Goal: Communication & Community: Ask a question

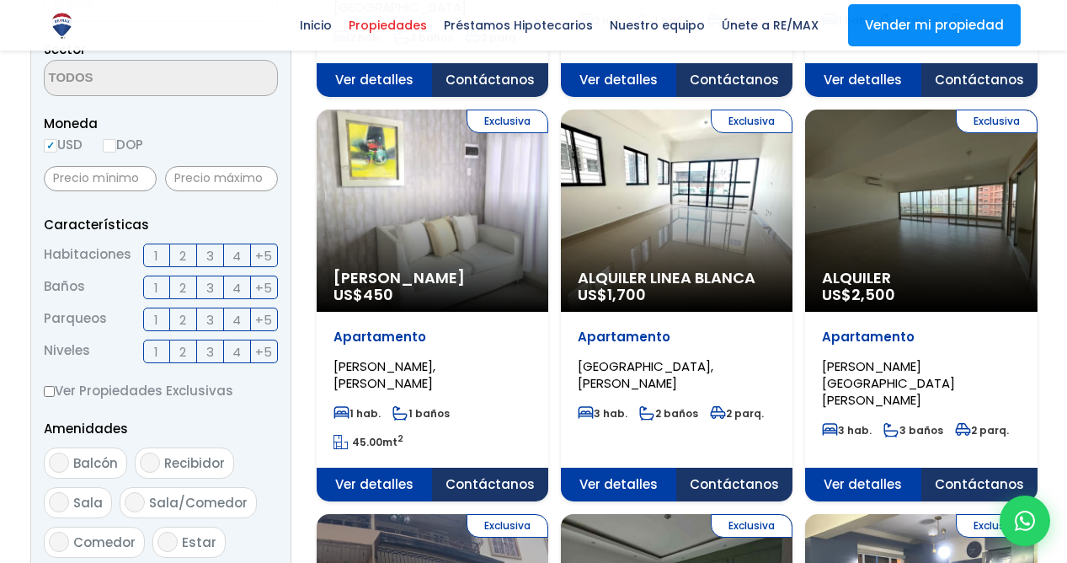
click at [116, 147] on input "DOP" at bounding box center [109, 145] width 13 height 13
radio input "true"
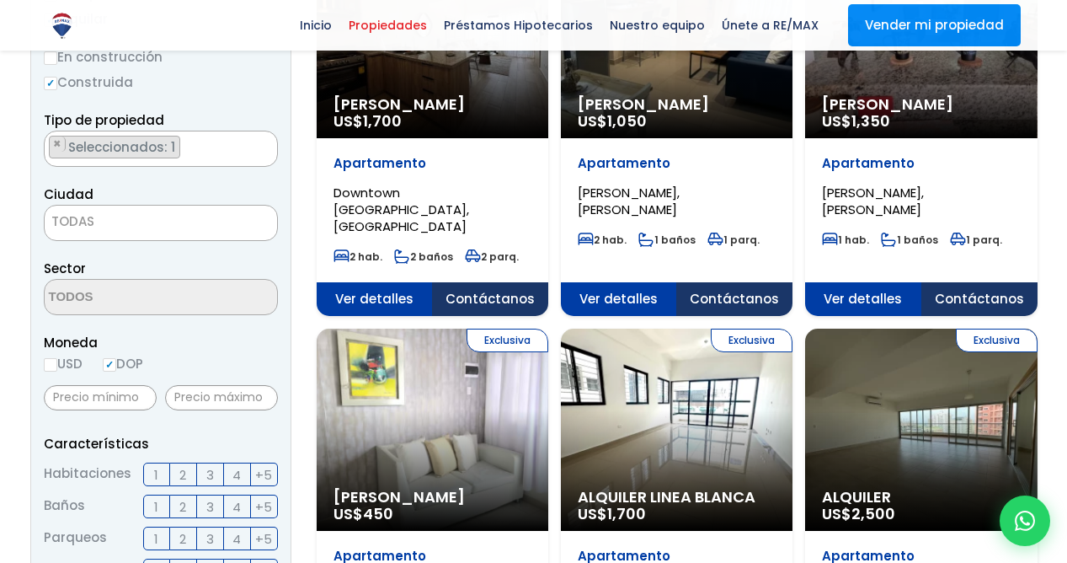
scroll to position [301, 0]
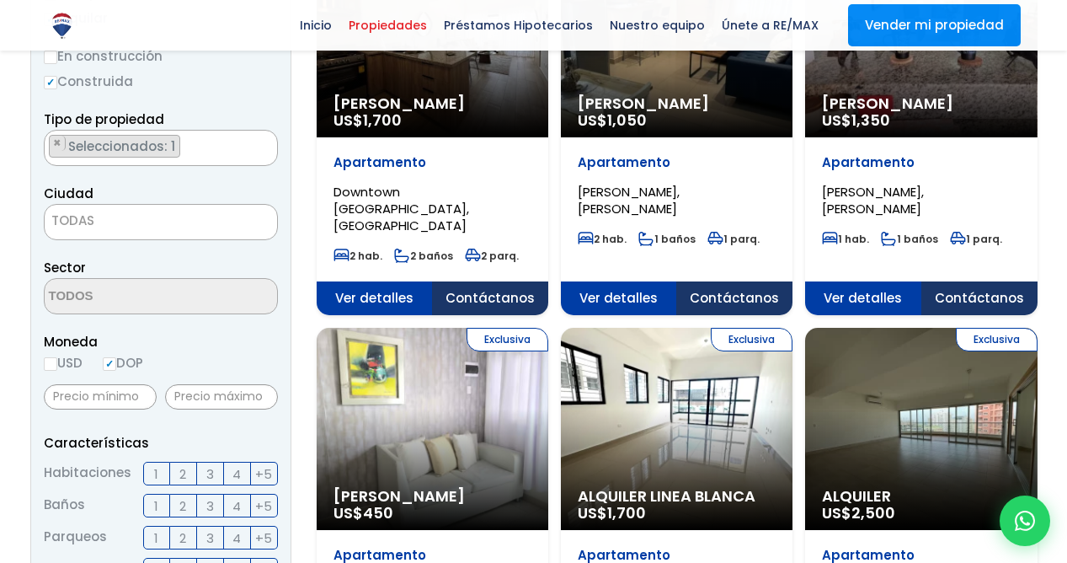
click at [187, 144] on ul "× Seleccionados: 1" at bounding box center [150, 149] width 211 height 36
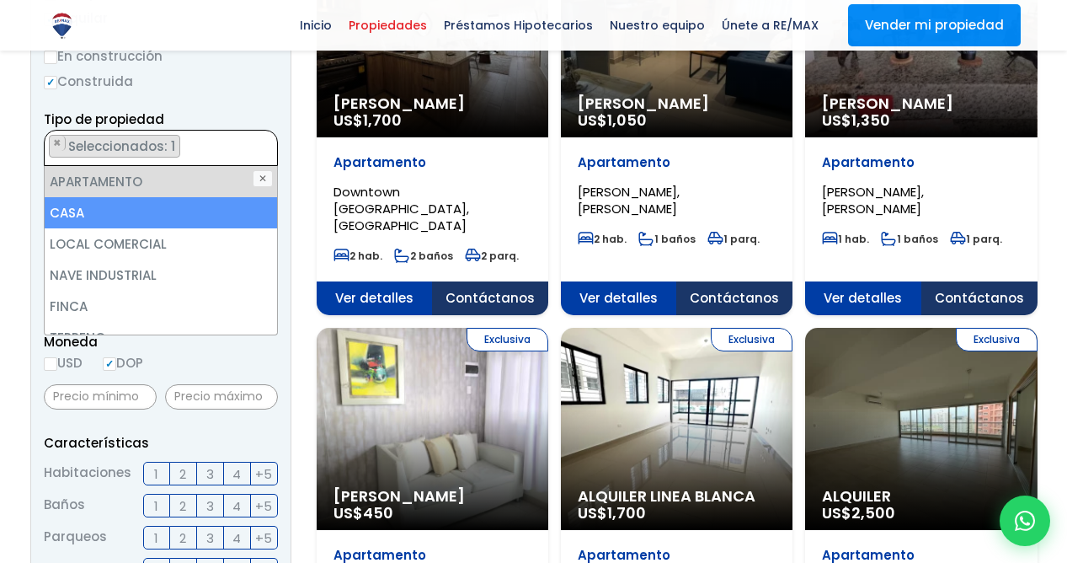
click at [157, 210] on li "CASA" at bounding box center [161, 212] width 232 height 31
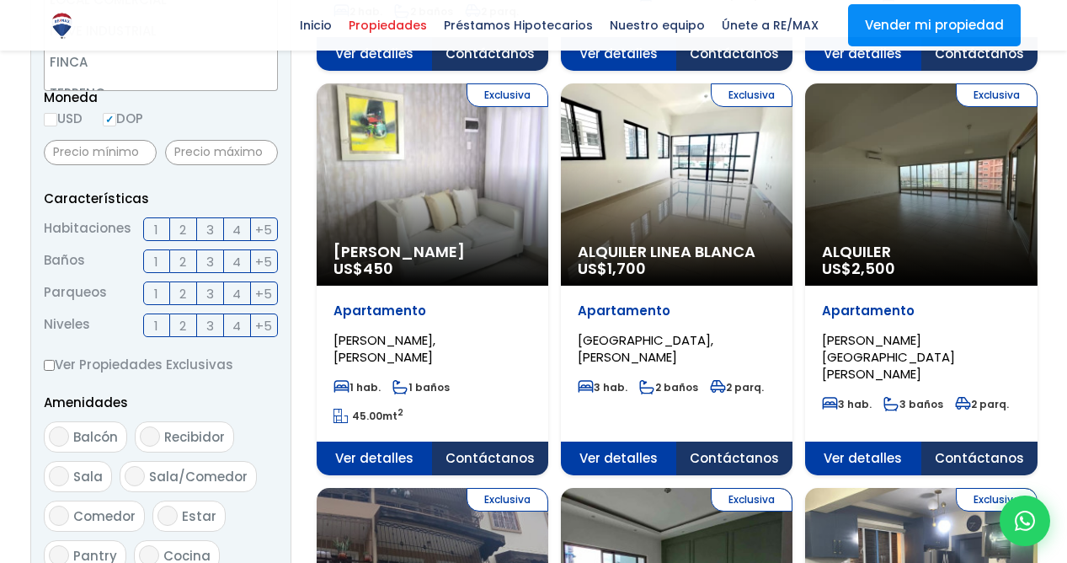
click at [201, 188] on p "Características" at bounding box center [161, 198] width 234 height 21
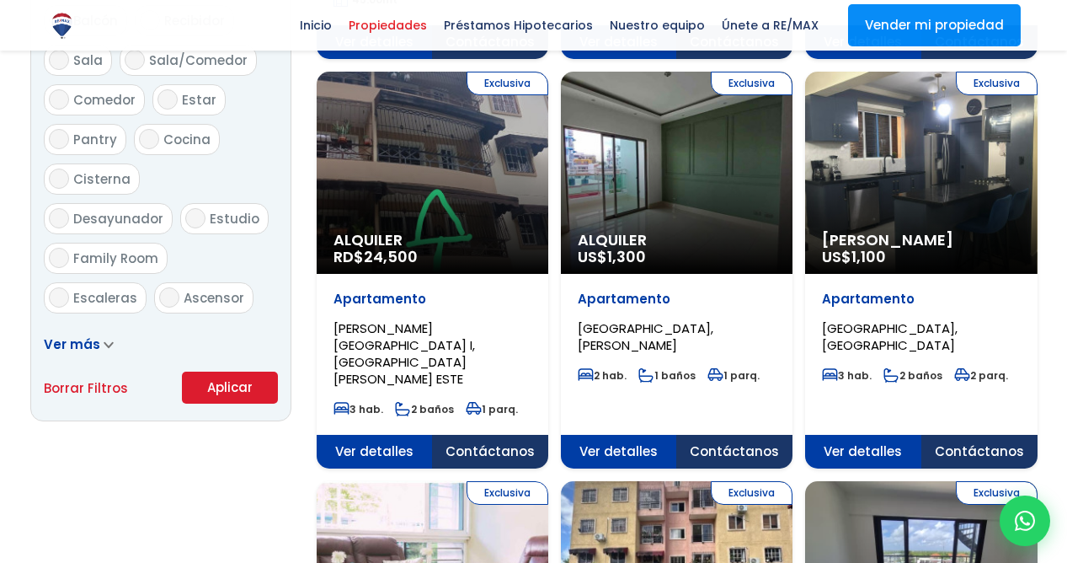
scroll to position [963, 0]
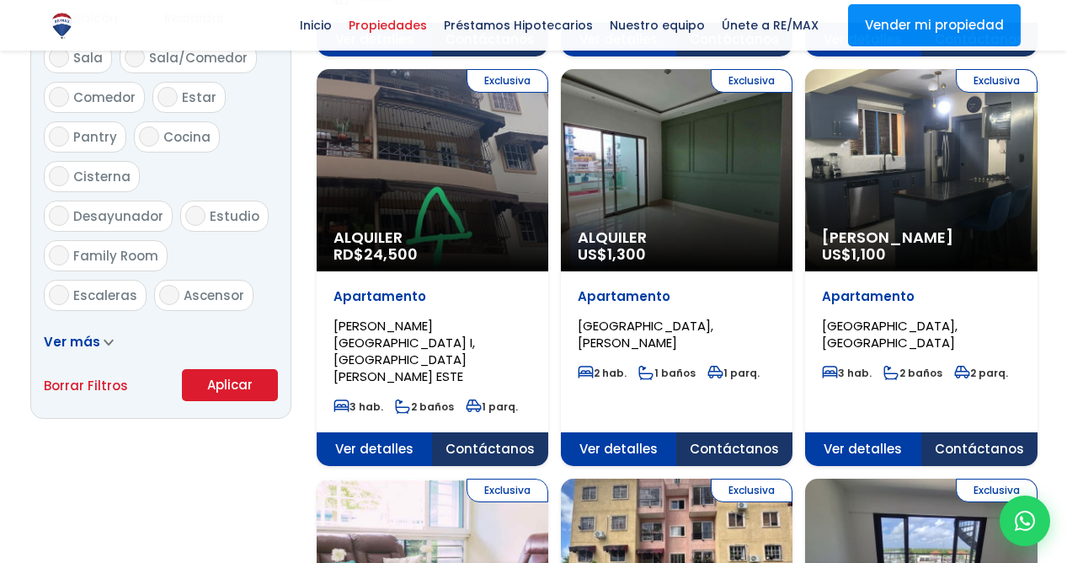
click at [221, 387] on button "Aplicar" at bounding box center [230, 385] width 96 height 32
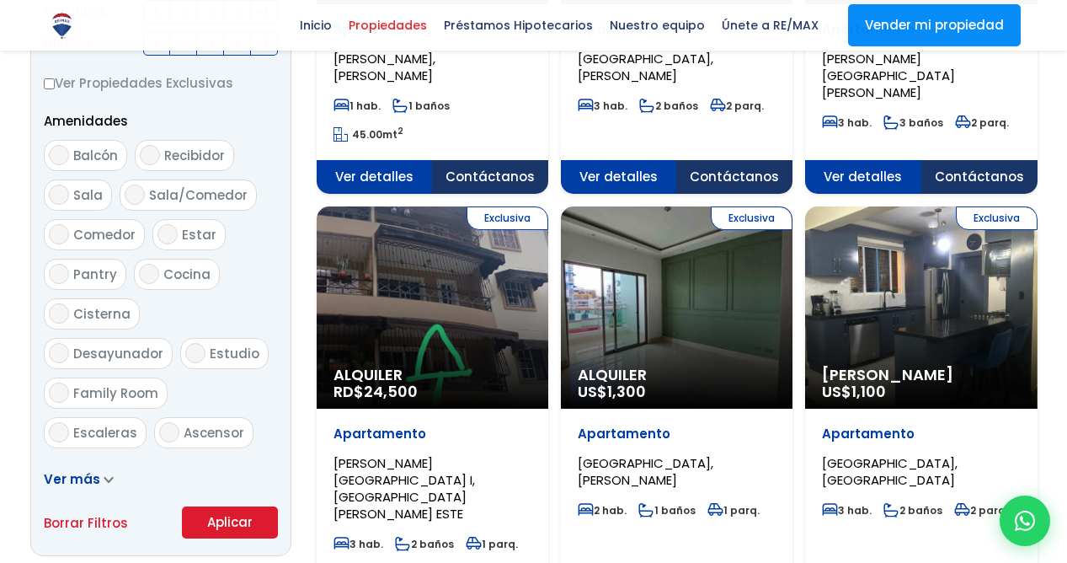
scroll to position [832, 0]
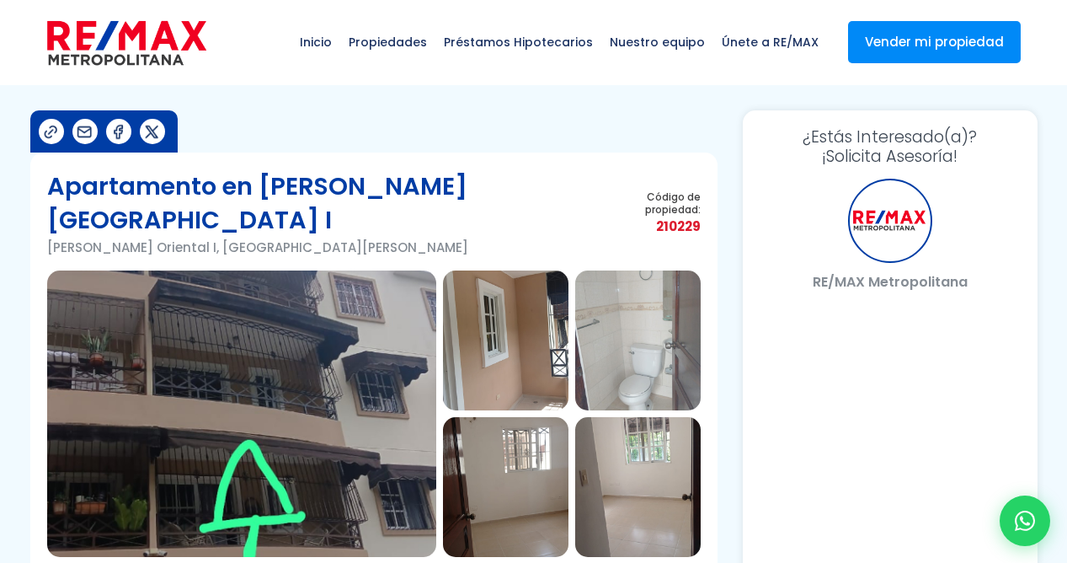
select select "DO"
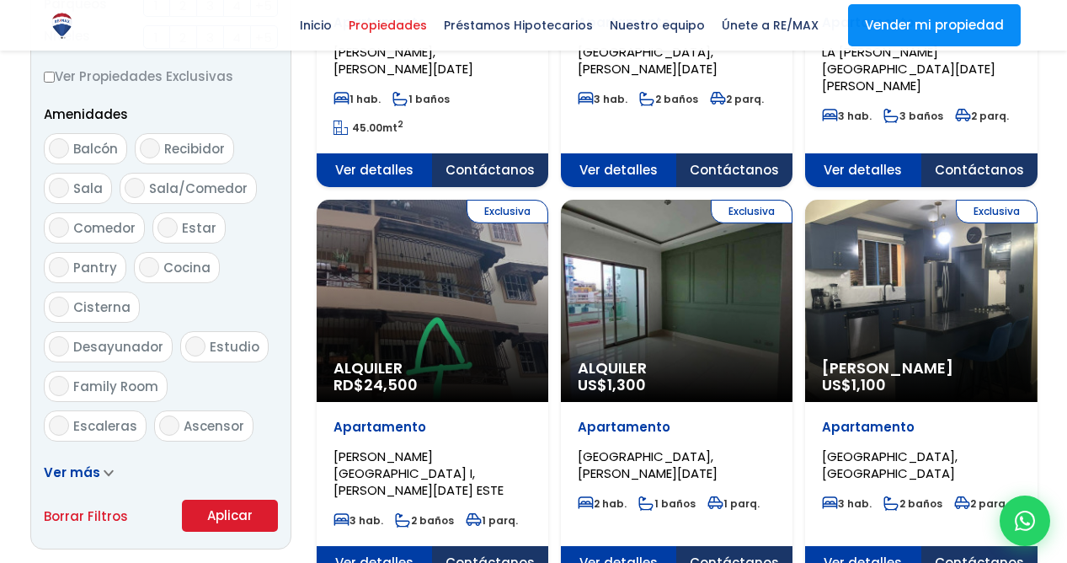
scroll to position [832, 0]
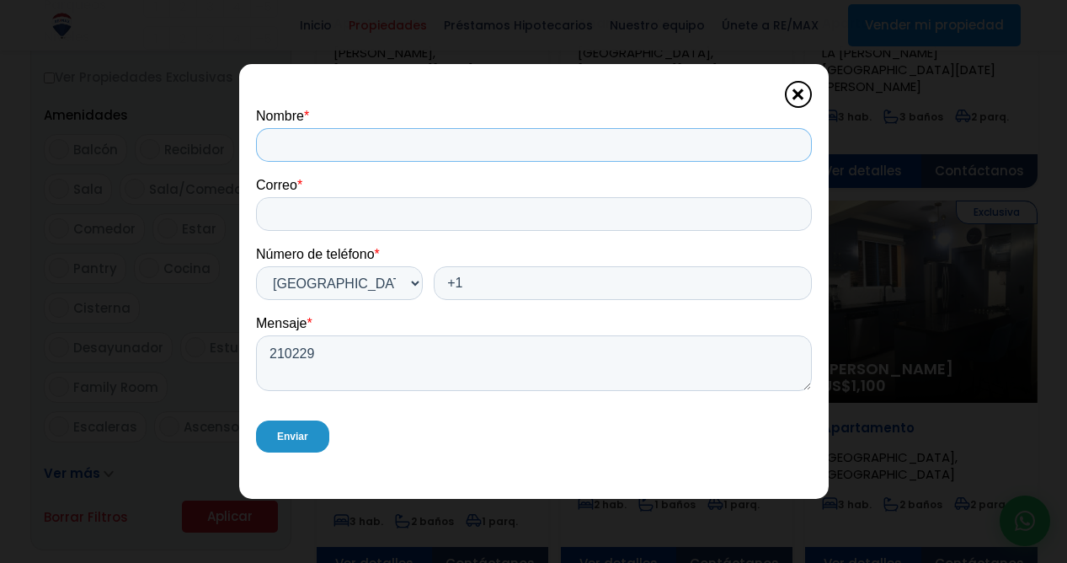
click at [398, 159] on input "Nombre *" at bounding box center [533, 145] width 556 height 34
click at [373, 161] on input "hnn" at bounding box center [533, 145] width 556 height 34
type input "h"
type input "l"
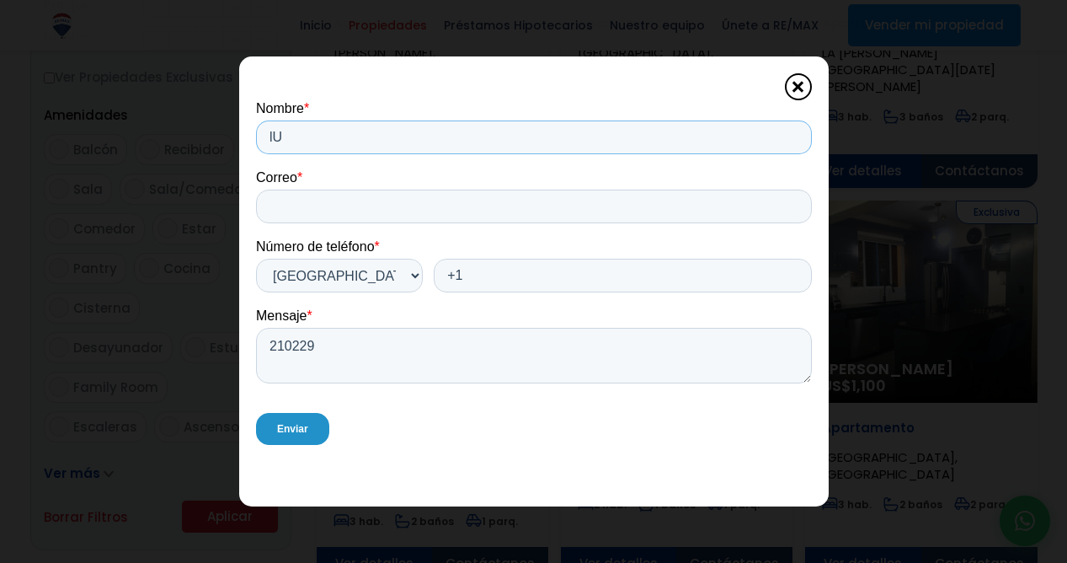
type input "l"
type input "Luis Alberto Landeta"
click at [301, 193] on input "Correo *" at bounding box center [533, 206] width 556 height 34
type input "ll15-0679@unphu.edu.do"
click at [494, 278] on input "+1" at bounding box center [622, 276] width 378 height 34
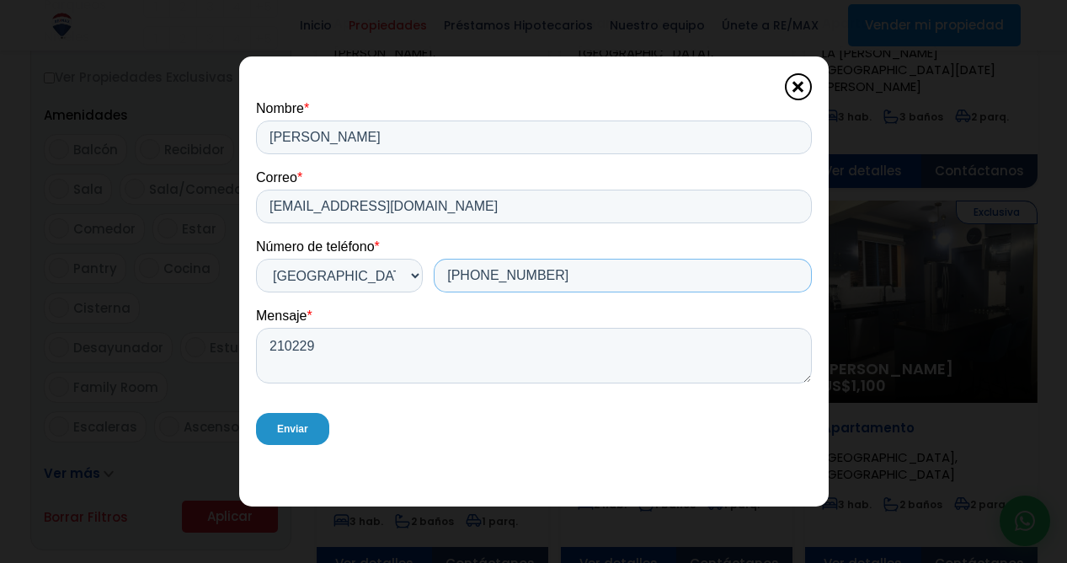
type input "+1 8292748102"
click at [373, 360] on textarea "210229" at bounding box center [533, 356] width 556 height 56
type textarea "2"
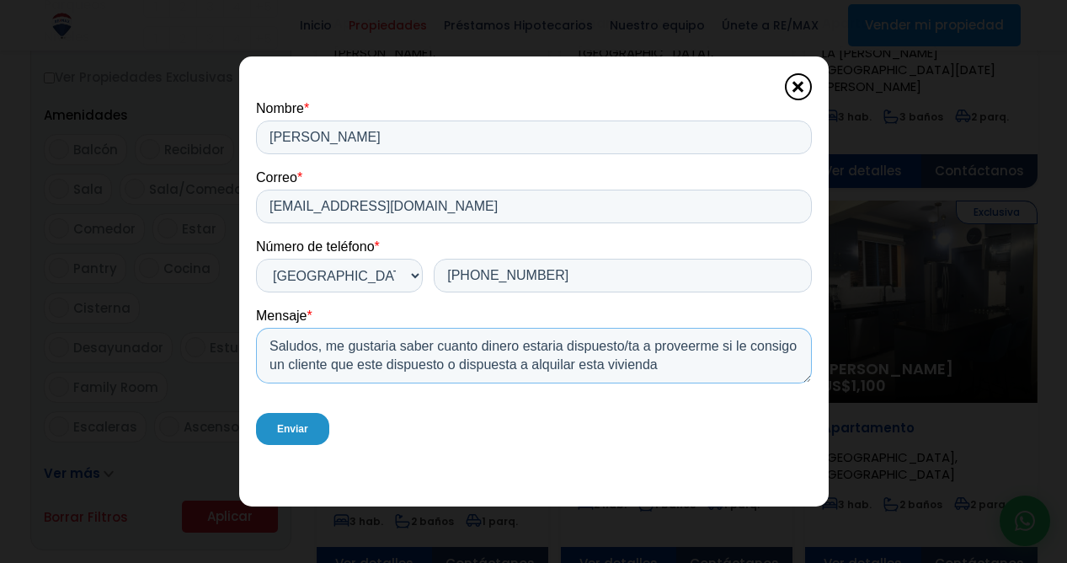
type textarea "Saludos, me gustaria saber cuanto dinero estaria dispuesto/ta a proveerme si le…"
click at [286, 421] on input "Enviar" at bounding box center [291, 429] width 73 height 32
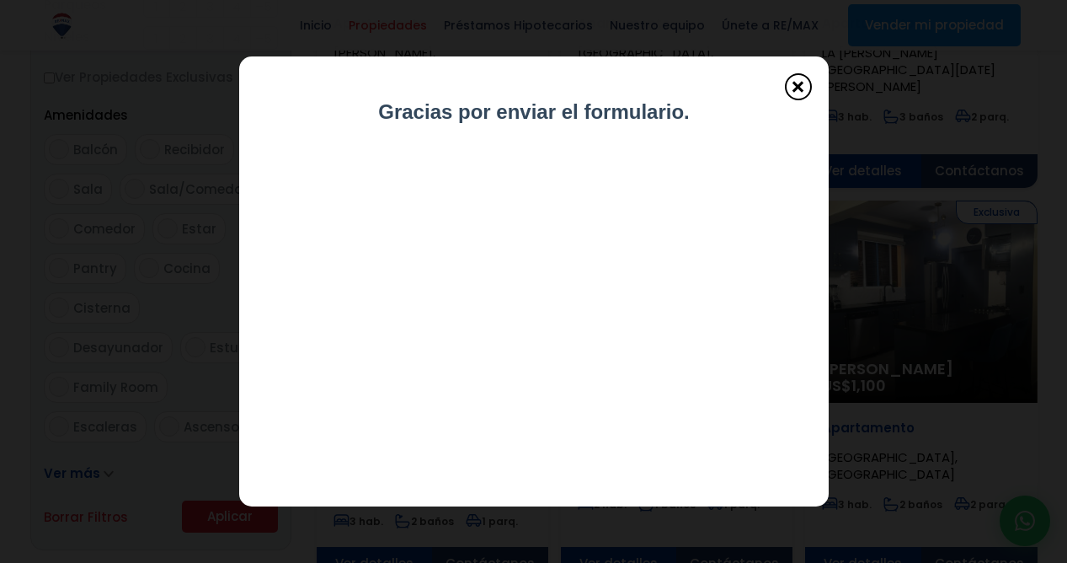
click at [798, 94] on span at bounding box center [798, 86] width 27 height 27
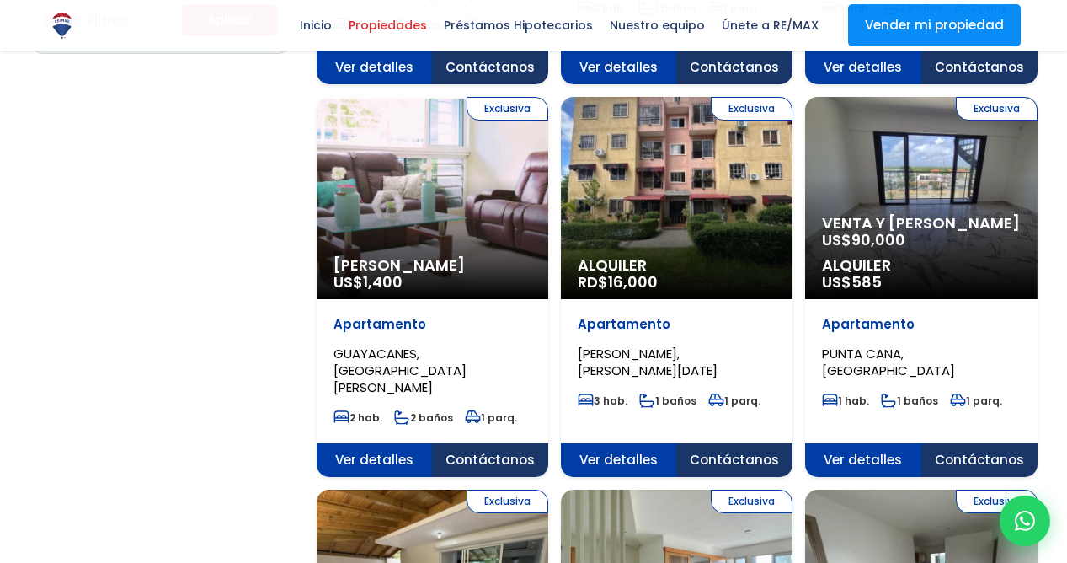
scroll to position [1326, 0]
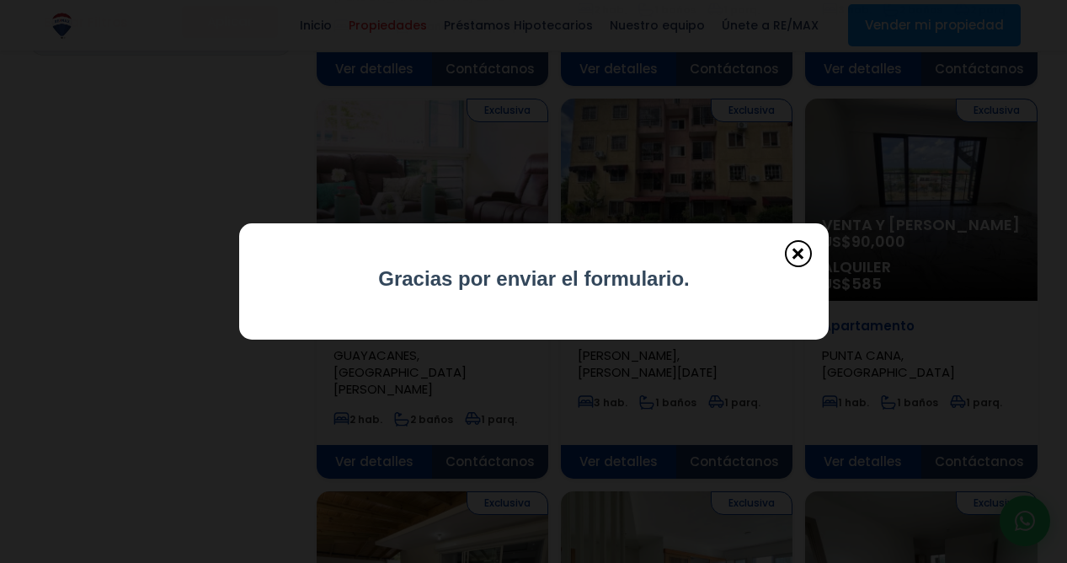
click at [811, 251] on span at bounding box center [798, 253] width 27 height 27
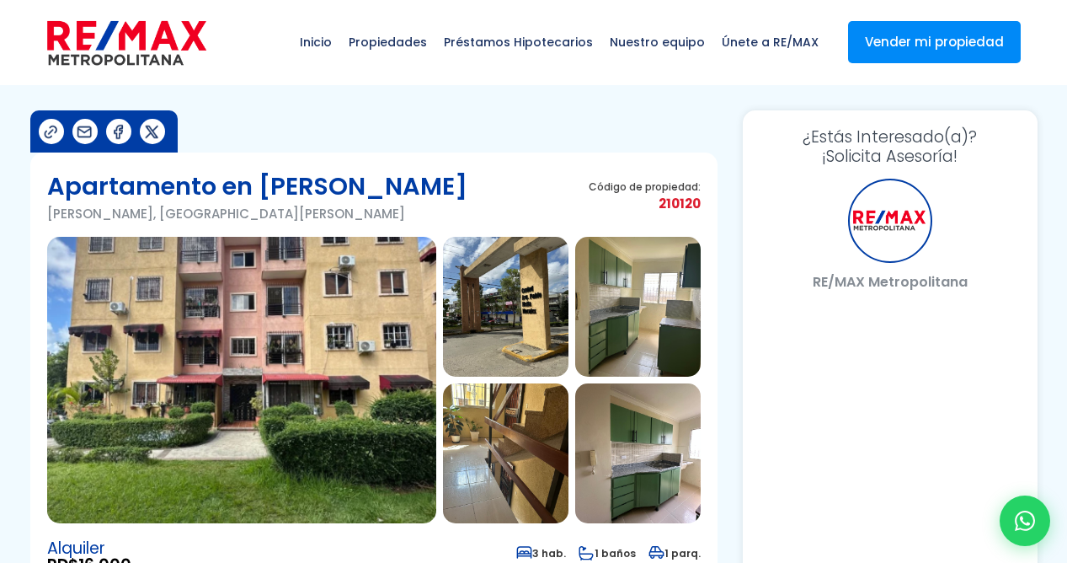
select select "DO"
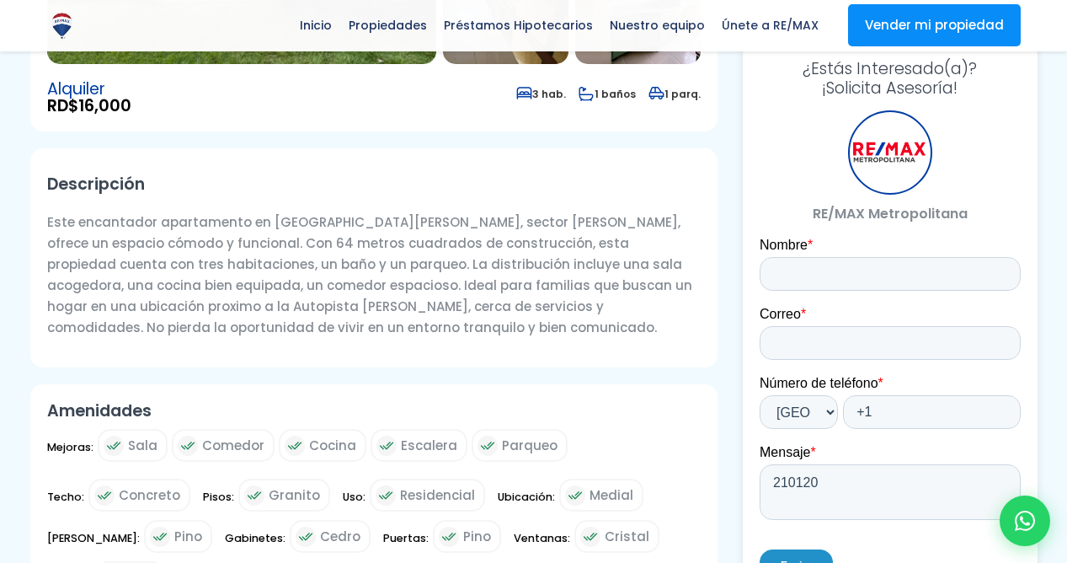
scroll to position [445, 0]
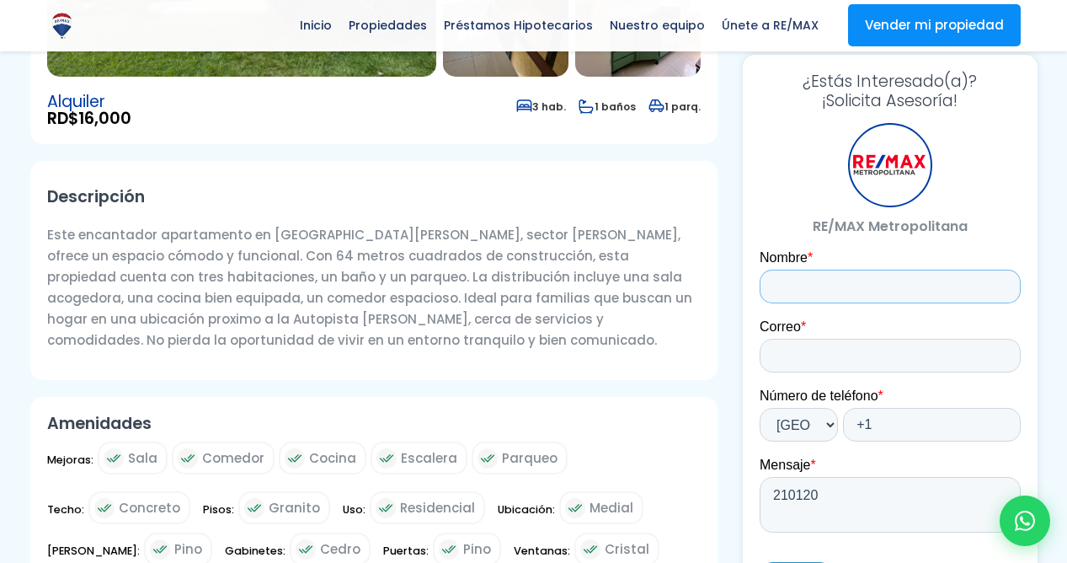
click at [794, 279] on input "Nombre *" at bounding box center [889, 286] width 261 height 34
type input "[PERSON_NAME]"
click at [839, 349] on input "Correo *" at bounding box center [889, 356] width 261 height 34
type input "[EMAIL_ADDRESS][DOMAIN_NAME]"
click at [911, 434] on input "+1" at bounding box center [931, 425] width 178 height 34
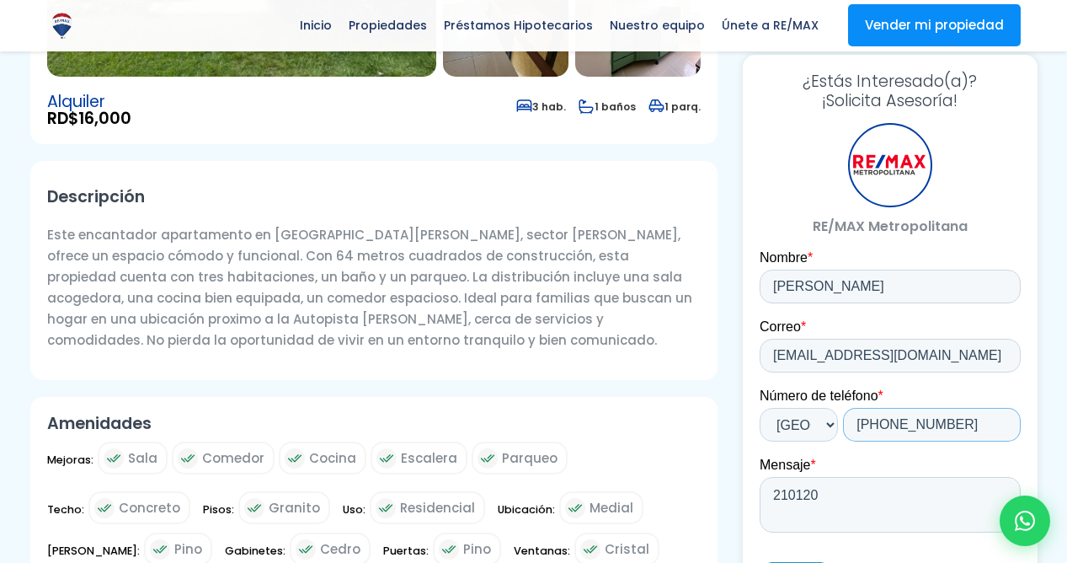
type input "[PHONE_NUMBER]"
click at [830, 499] on textarea "210120" at bounding box center [889, 505] width 261 height 56
type textarea "2"
type textarea "B"
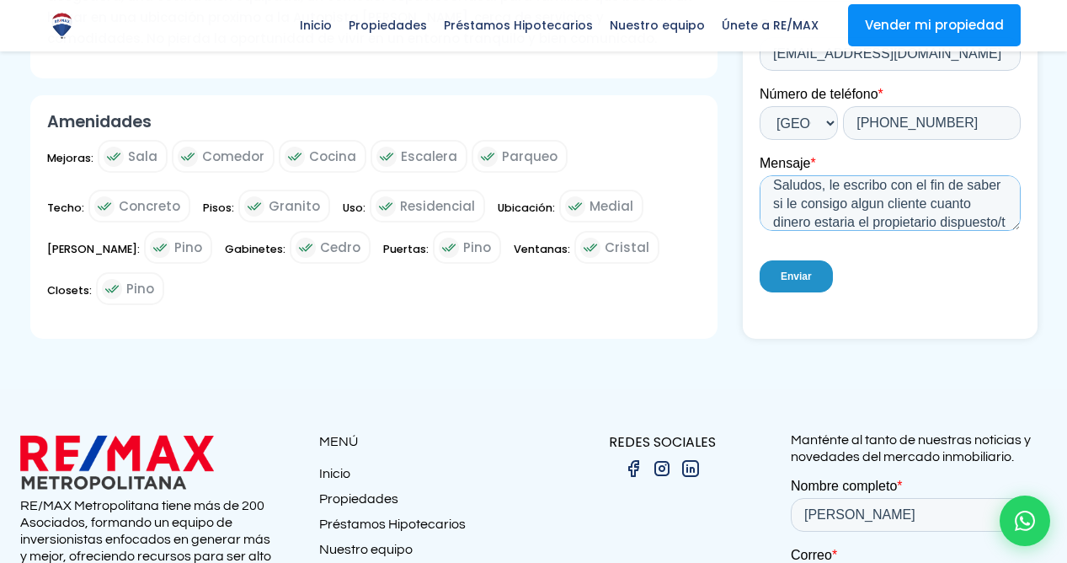
scroll to position [27, 0]
type textarea "Saludos, le escribo con el fin de saber si le consigo algun cliente cuanto dine…"
click at [787, 280] on input "Enviar" at bounding box center [795, 277] width 73 height 32
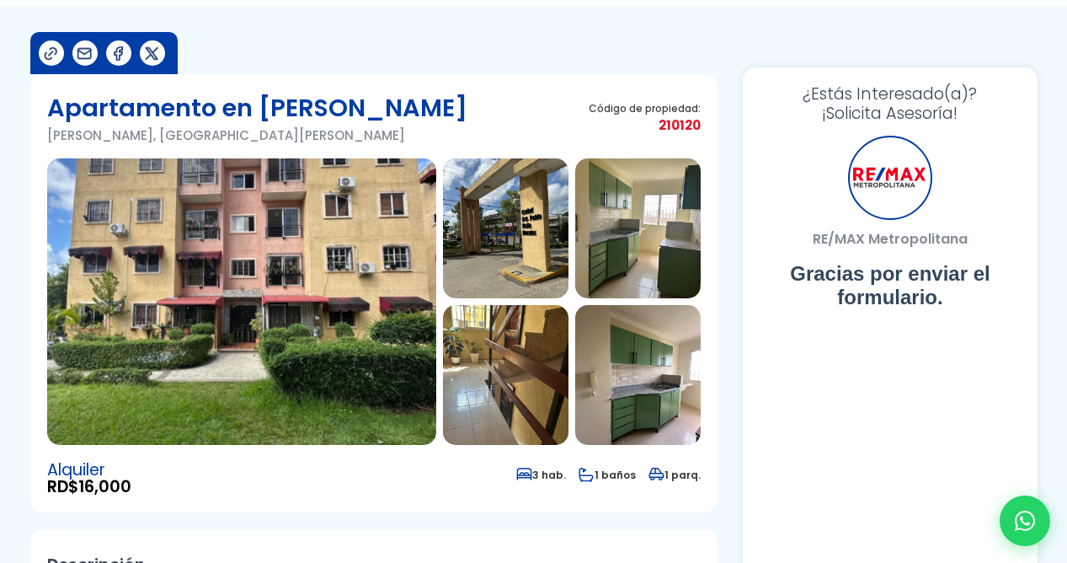
scroll to position [0, 0]
